Goal: Check status: Check status

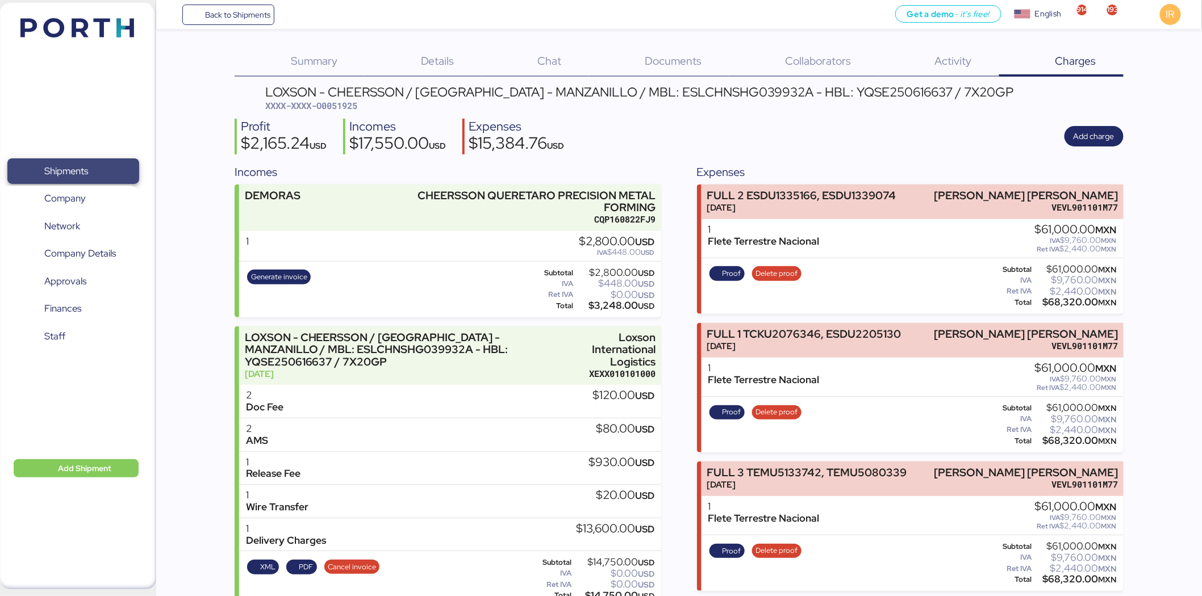
click at [78, 174] on span "Shipments" at bounding box center [66, 171] width 44 height 16
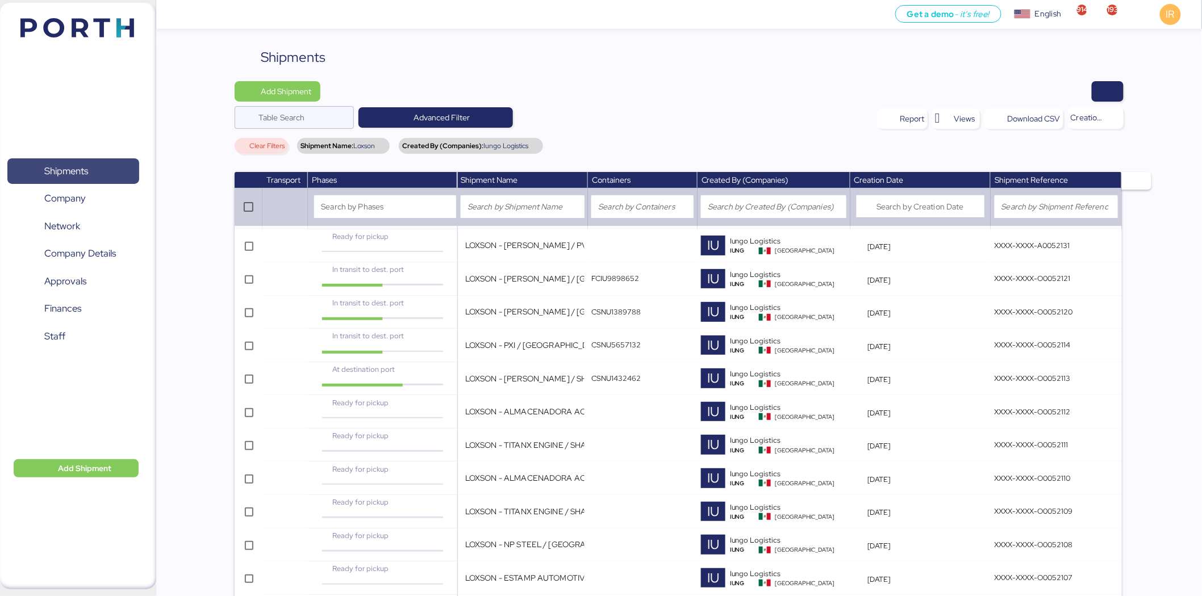
scroll to position [1413, 0]
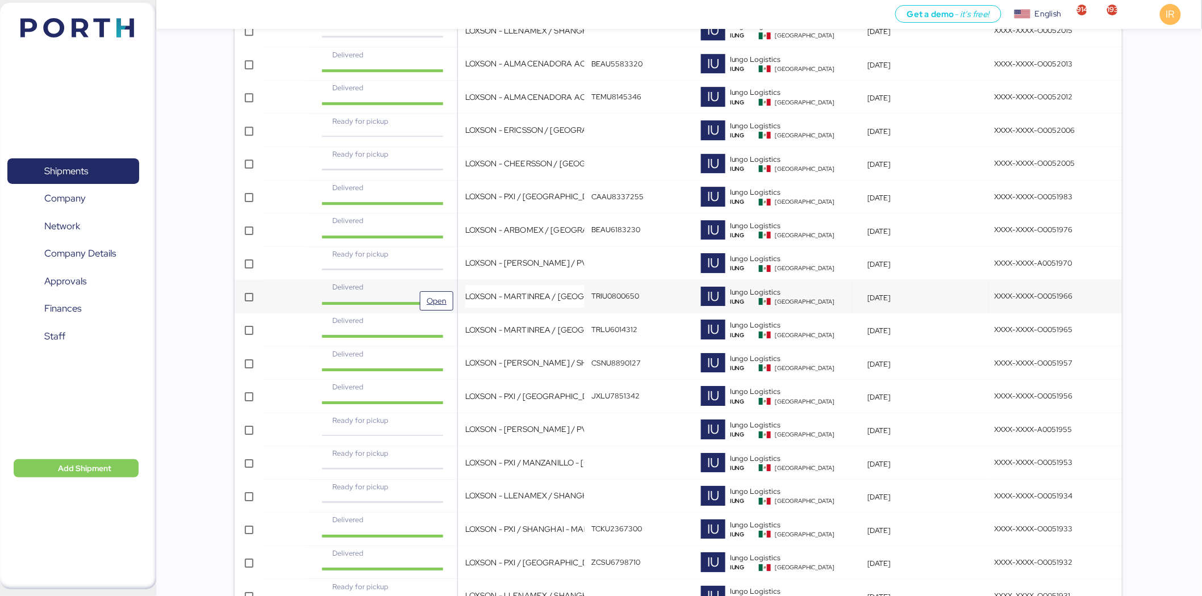
click at [414, 295] on div "Delivered" at bounding box center [382, 292] width 142 height 20
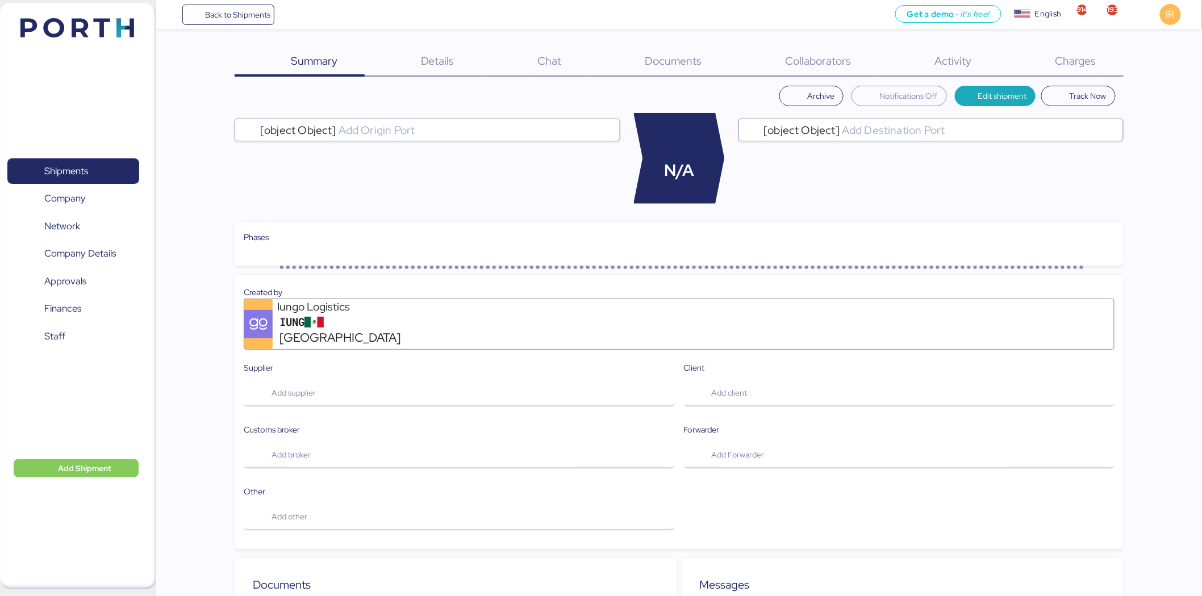
click at [1091, 58] on span "Charges" at bounding box center [1075, 60] width 41 height 15
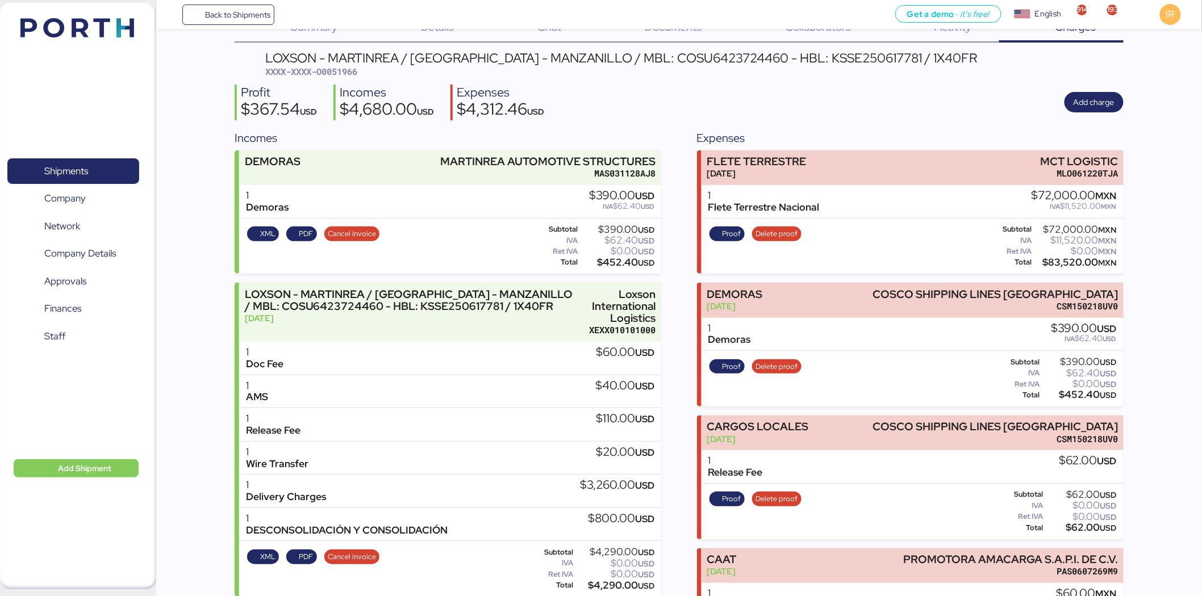
scroll to position [33, 0]
